Goal: Task Accomplishment & Management: Use online tool/utility

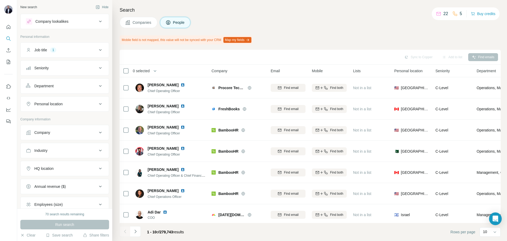
click at [235, 41] on button "Map my fields" at bounding box center [237, 40] width 28 height 6
click at [97, 104] on icon at bounding box center [100, 104] width 6 height 6
click at [21, 97] on button "Personal location" at bounding box center [65, 104] width 88 height 15
click at [66, 106] on div "Personal location" at bounding box center [61, 103] width 71 height 5
click at [75, 118] on input "text" at bounding box center [65, 117] width 78 height 10
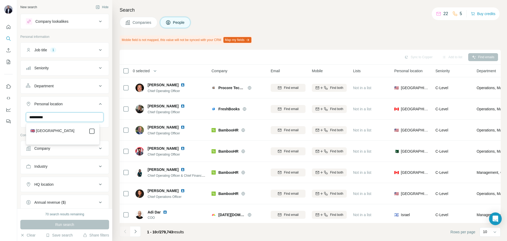
type input "**********"
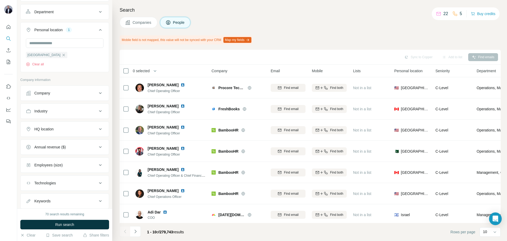
scroll to position [89, 0]
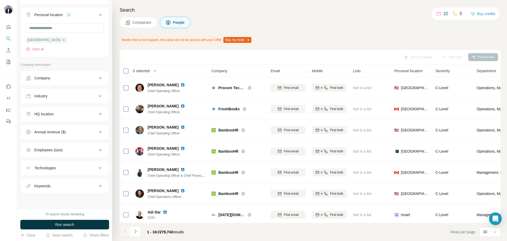
click at [95, 191] on button "Keywords" at bounding box center [65, 185] width 88 height 13
click at [64, 198] on input "text" at bounding box center [59, 199] width 67 height 10
type input "*********"
click at [63, 204] on div "marketing Clear all" at bounding box center [65, 208] width 78 height 28
click at [63, 200] on input "text" at bounding box center [59, 199] width 67 height 10
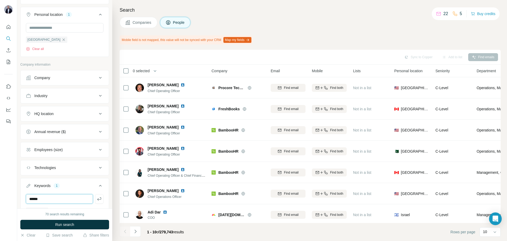
type input "******"
click at [63, 225] on span "Run search" at bounding box center [64, 224] width 19 height 5
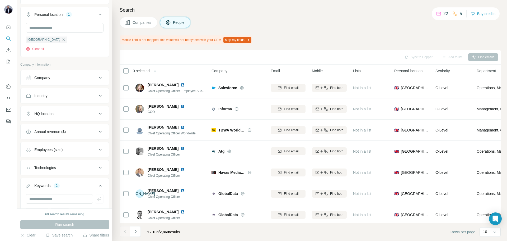
click at [97, 98] on icon at bounding box center [100, 95] width 6 height 6
click at [86, 108] on input at bounding box center [61, 109] width 65 height 6
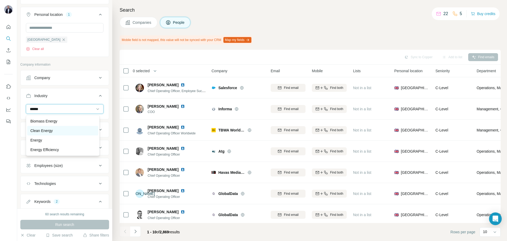
type input "******"
click at [44, 130] on p "Clean Energy" at bounding box center [41, 130] width 22 height 5
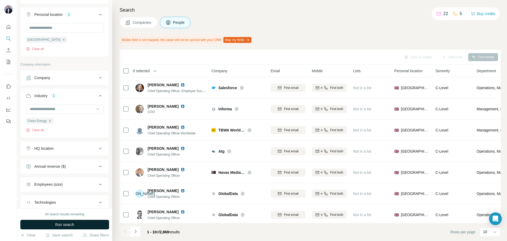
click at [65, 221] on button "Run search" at bounding box center [64, 225] width 89 height 10
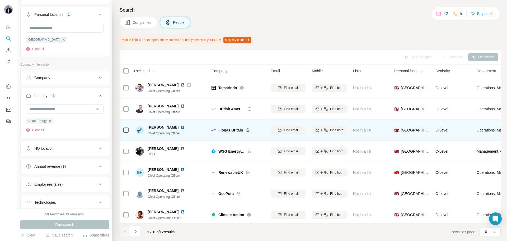
click at [273, 121] on td "Find email" at bounding box center [288, 129] width 41 height 21
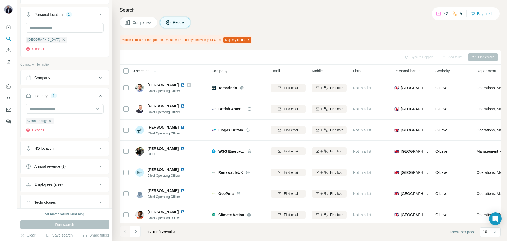
click at [317, 36] on div "Mobile field is not mapped, this value will not be synced with your CRM Map my …" at bounding box center [310, 39] width 381 height 9
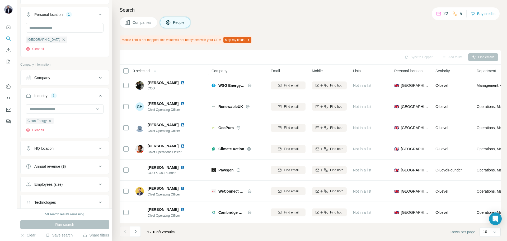
scroll to position [68, 0]
click at [132, 234] on button "Navigate to next page" at bounding box center [135, 231] width 11 height 11
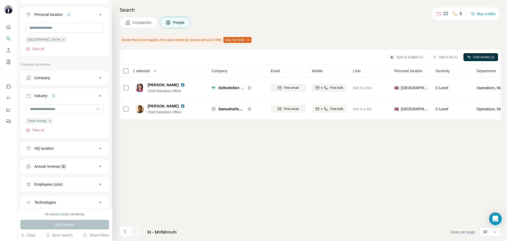
scroll to position [0, 0]
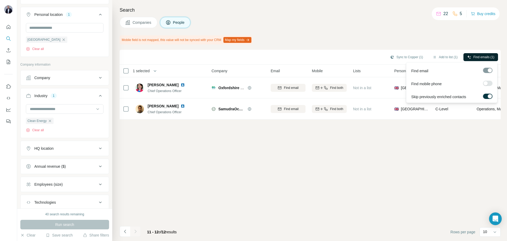
click at [472, 57] on button "Find emails (1)" at bounding box center [481, 57] width 35 height 8
click at [487, 72] on div at bounding box center [488, 70] width 10 height 5
click at [399, 59] on button "Sync to Copper (1)" at bounding box center [406, 57] width 40 height 8
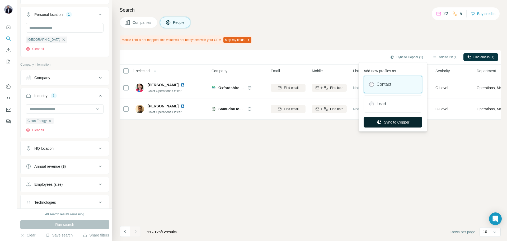
click at [386, 120] on button "Sync to Copper" at bounding box center [393, 122] width 59 height 11
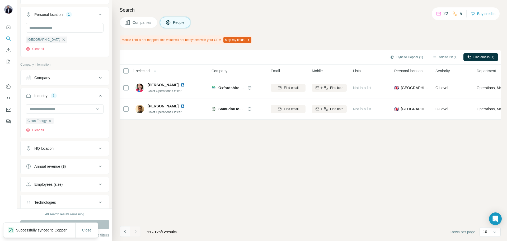
click at [122, 230] on button "Navigate to previous page" at bounding box center [125, 231] width 11 height 11
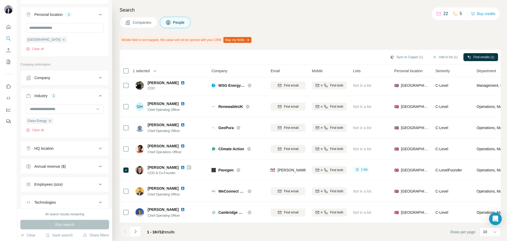
scroll to position [68, 0]
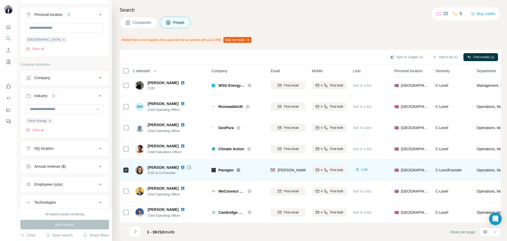
click at [190, 166] on icon at bounding box center [189, 167] width 2 height 2
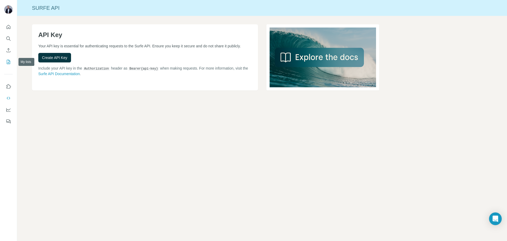
click at [8, 62] on icon "My lists" at bounding box center [8, 61] width 5 height 5
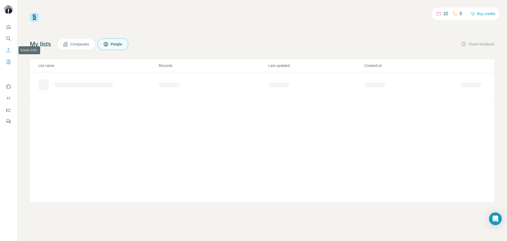
click at [8, 48] on icon "Enrich CSV" at bounding box center [8, 50] width 5 height 5
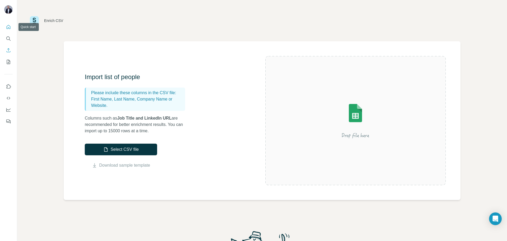
click at [8, 24] on icon "Quick start" at bounding box center [8, 26] width 5 height 5
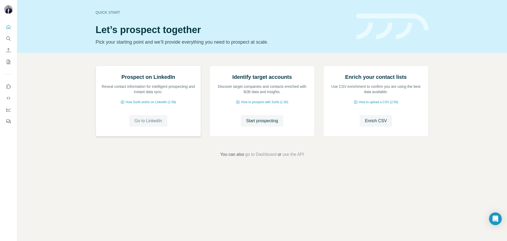
click at [157, 124] on span "Go to LinkedIn" at bounding box center [147, 121] width 27 height 6
